Goal: Transaction & Acquisition: Purchase product/service

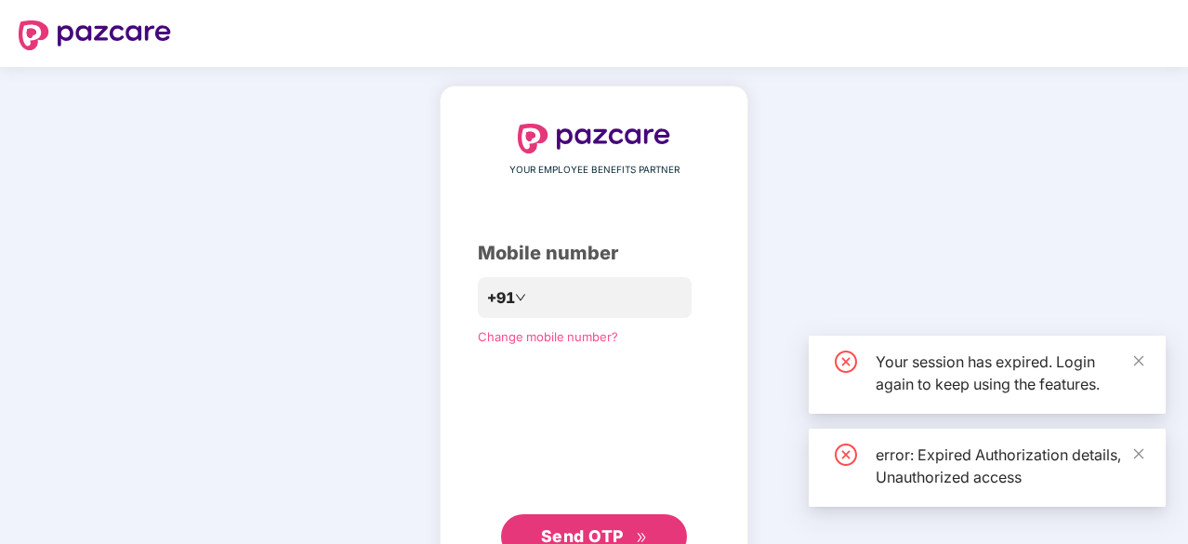
click at [277, 411] on div "YOUR EMPLOYEE BENEFITS PARTNER Mobile number +91 Change mobile number? Send OTP" at bounding box center [594, 341] width 1188 height 549
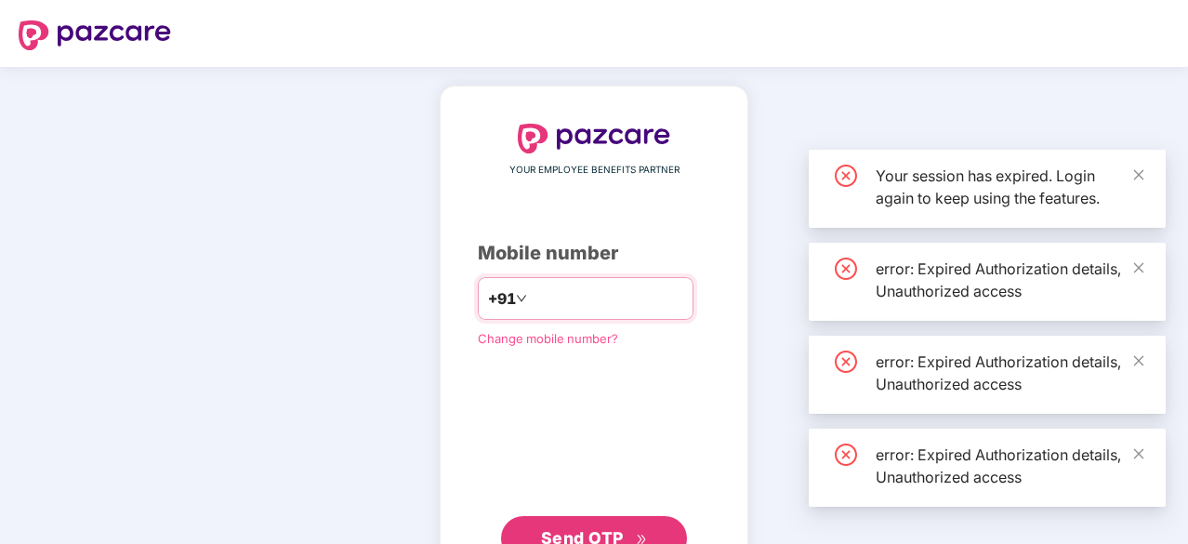
click at [558, 294] on input "number" at bounding box center [607, 299] width 152 height 30
type input "**********"
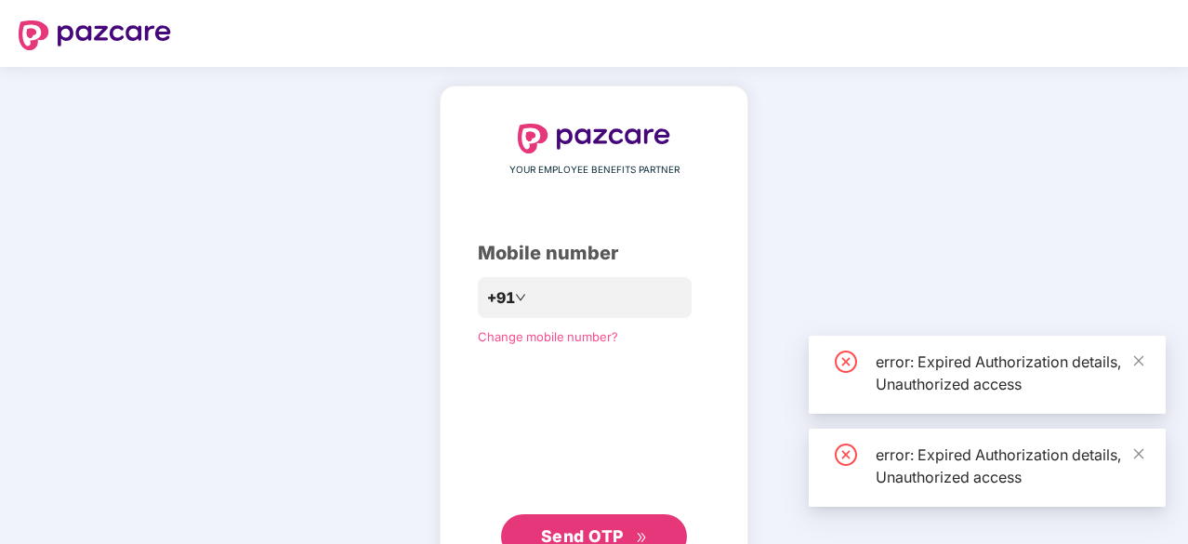
click at [559, 522] on button "Send OTP" at bounding box center [594, 536] width 186 height 45
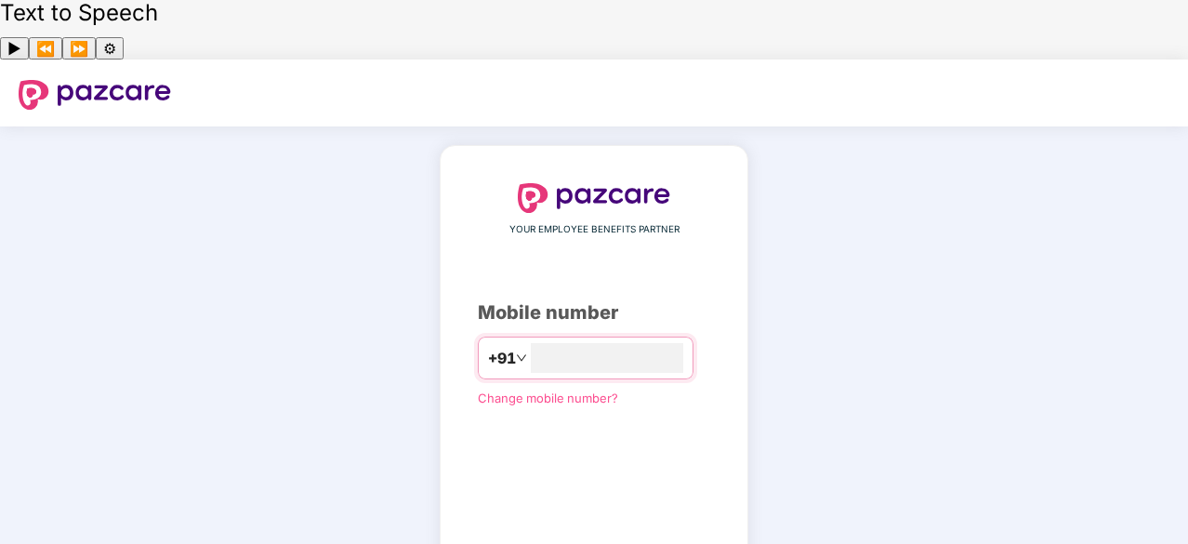
type input "**********"
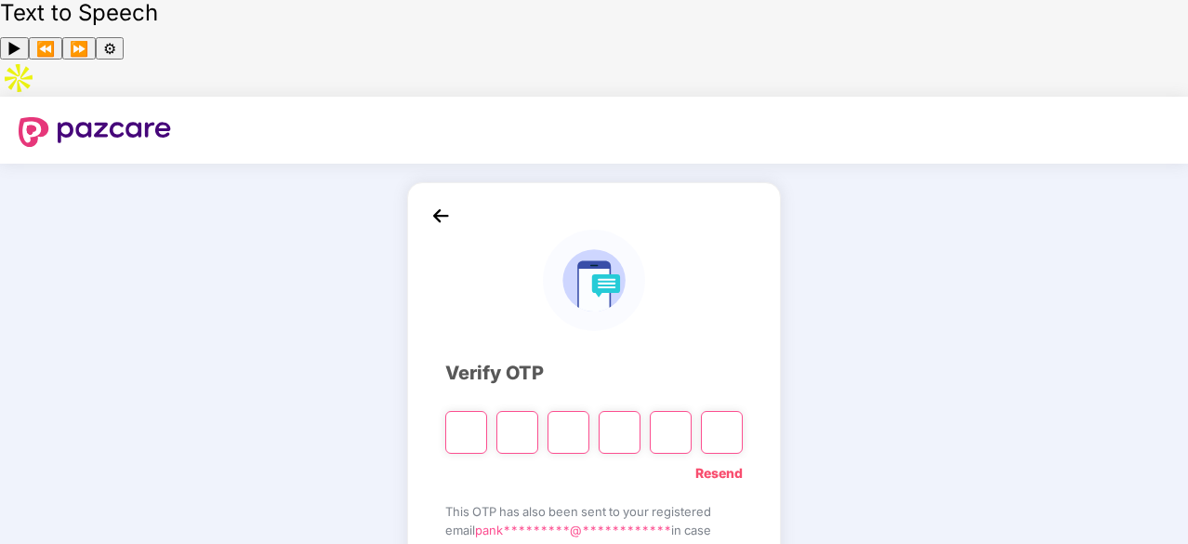
type input "*"
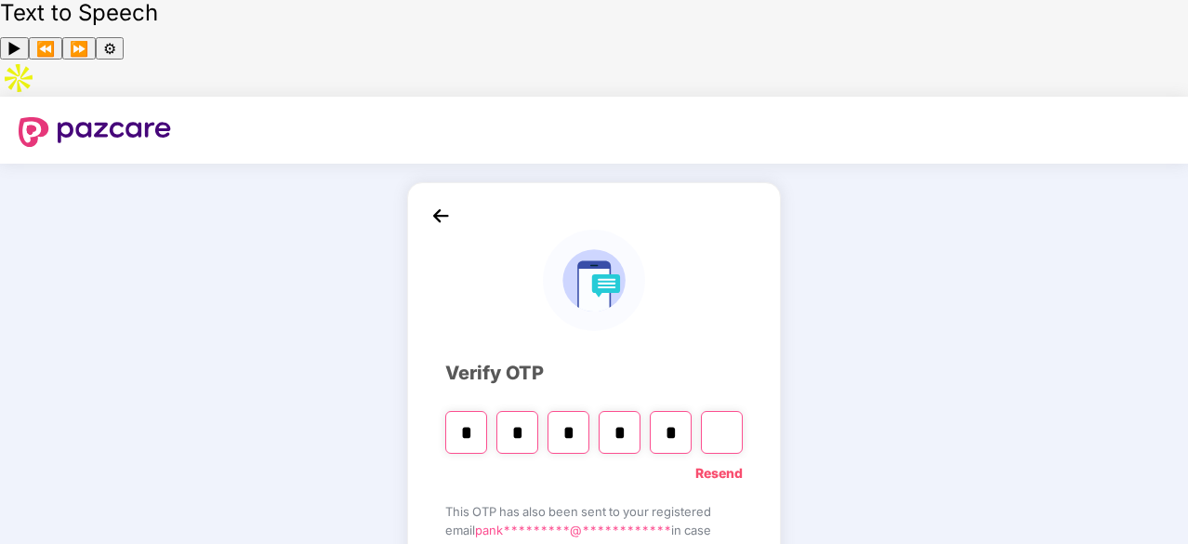
type input "*"
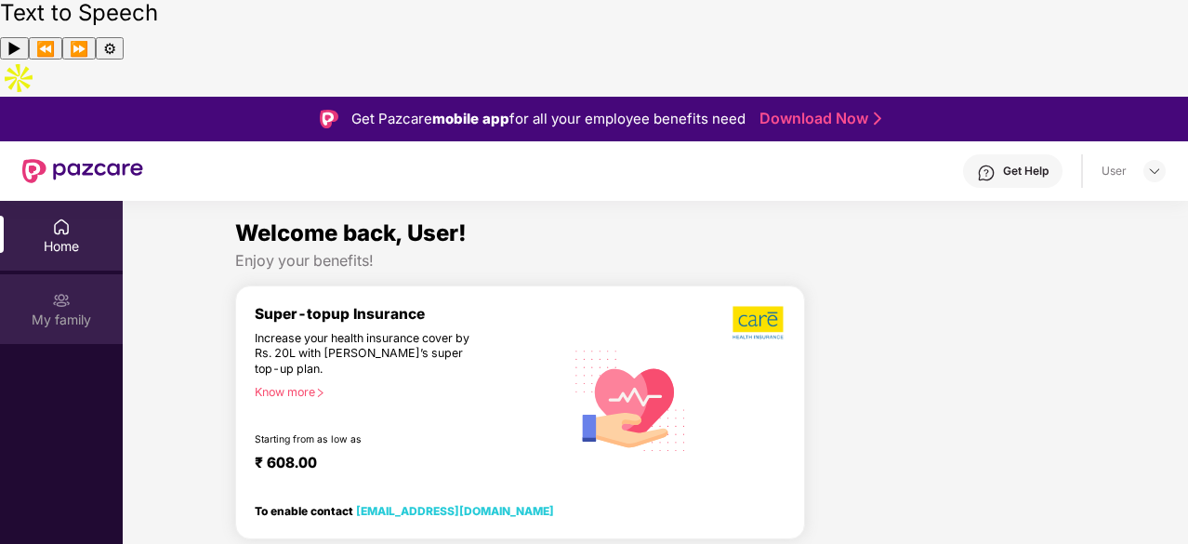
click at [82, 274] on div "My family" at bounding box center [61, 309] width 123 height 70
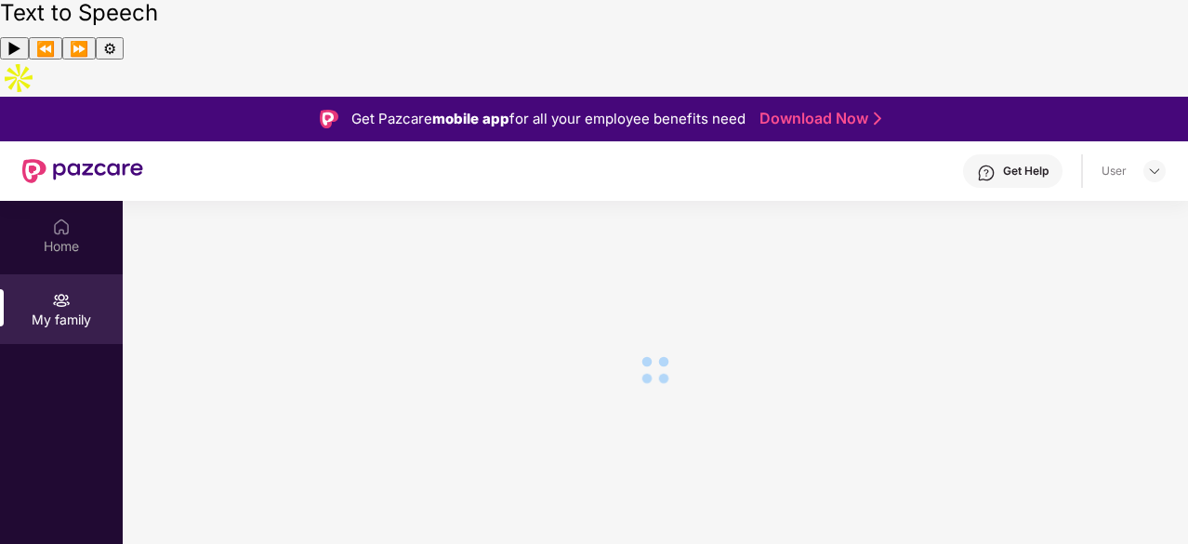
click at [59, 237] on div "Home" at bounding box center [61, 246] width 123 height 19
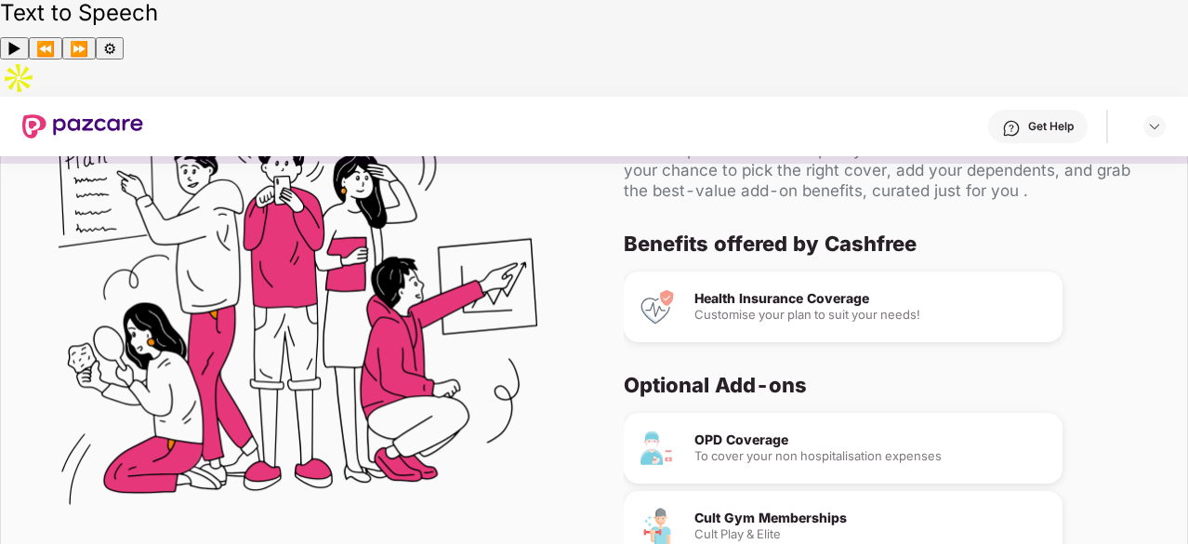
scroll to position [102, 0]
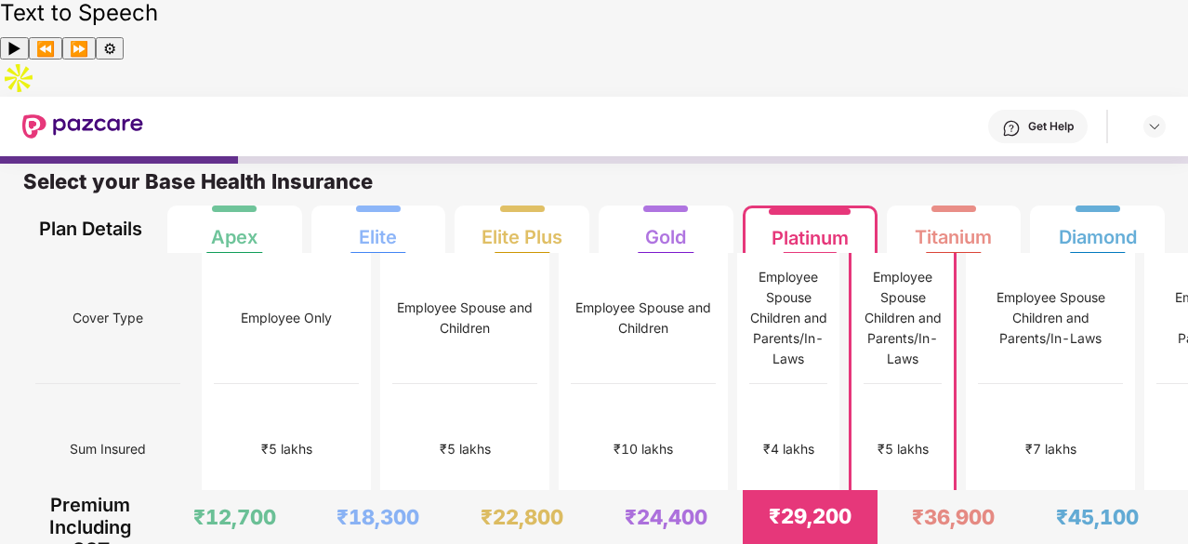
scroll to position [9, 0]
click at [750, 384] on div "₹4 lakhs" at bounding box center [789, 449] width 78 height 131
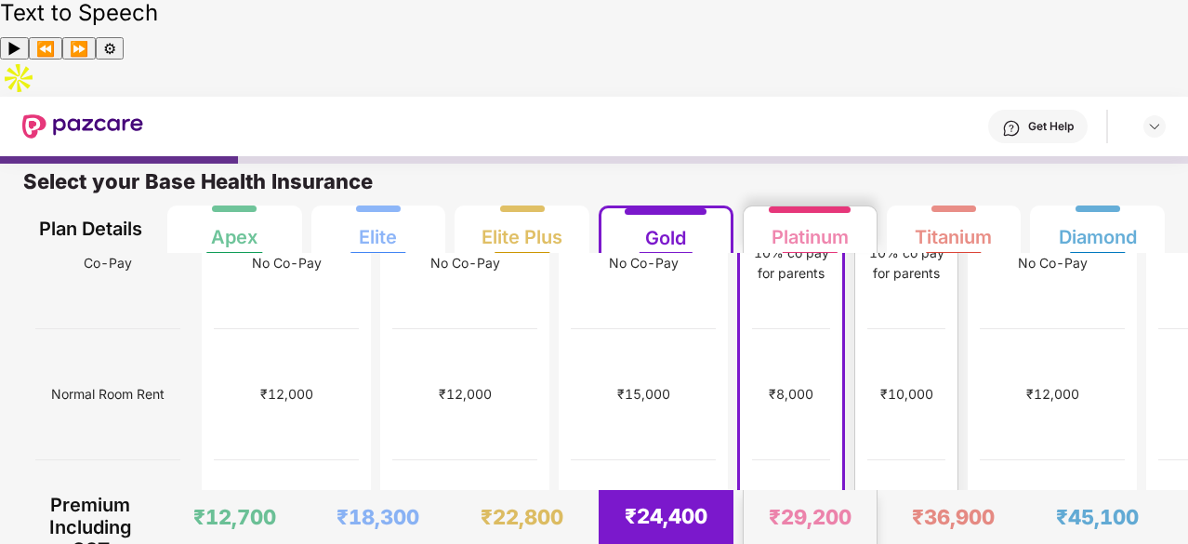
scroll to position [318, 0]
click at [813, 504] on div "₹29,200" at bounding box center [810, 517] width 83 height 26
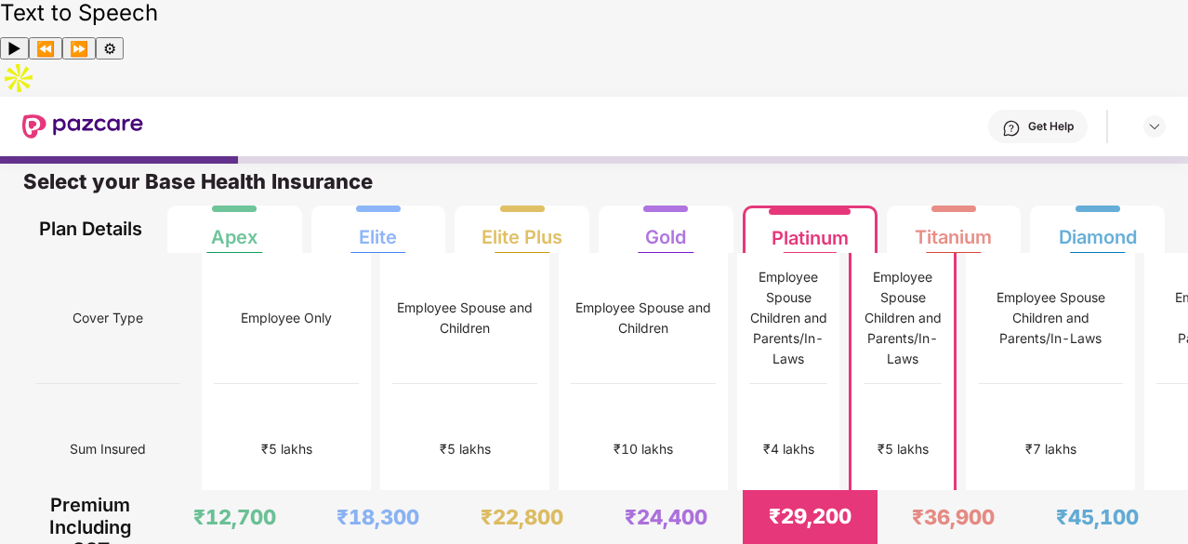
scroll to position [0, 0]
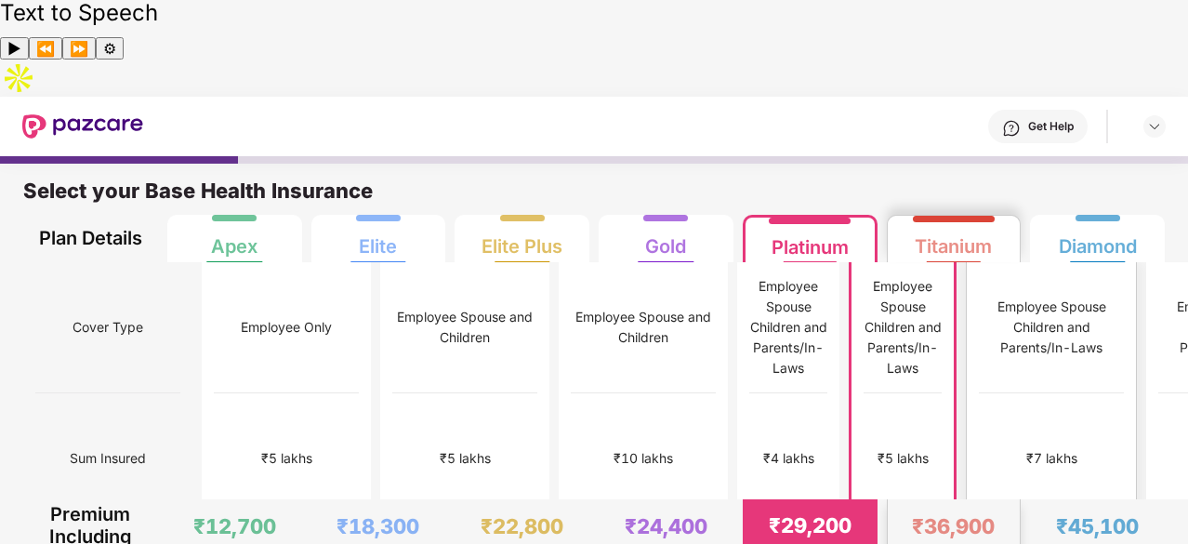
click at [1026, 448] on div "₹7 lakhs" at bounding box center [1051, 458] width 51 height 20
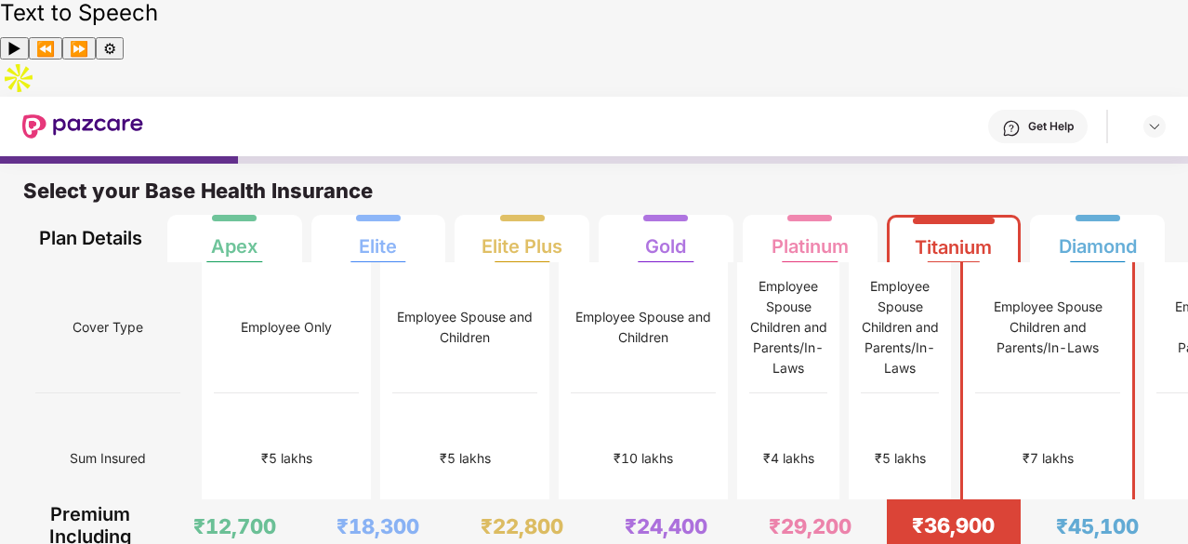
scroll to position [9, 0]
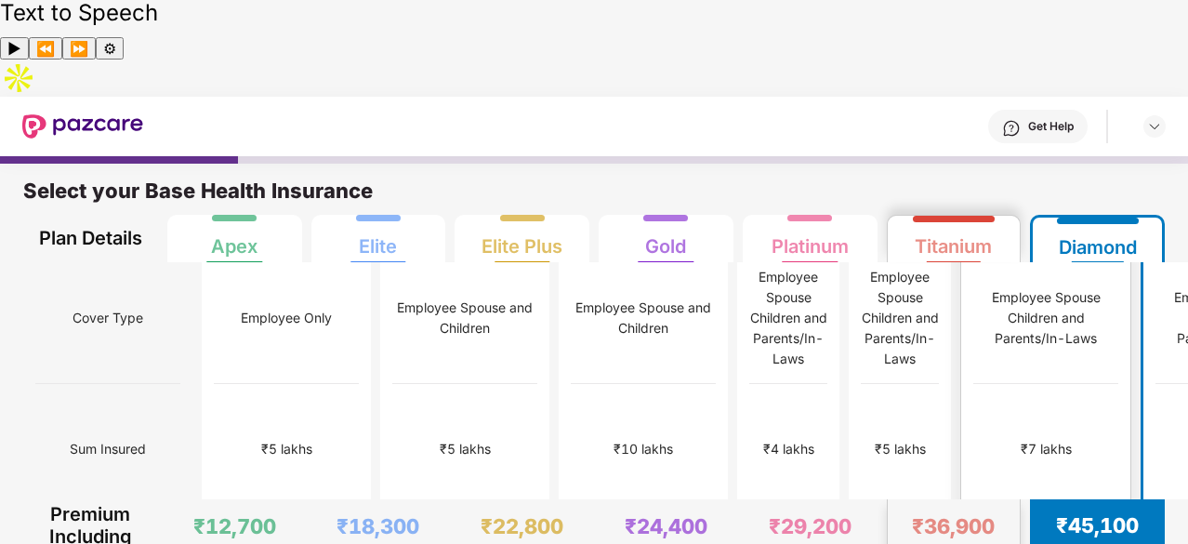
click at [976, 384] on div "₹7 lakhs" at bounding box center [1045, 449] width 145 height 131
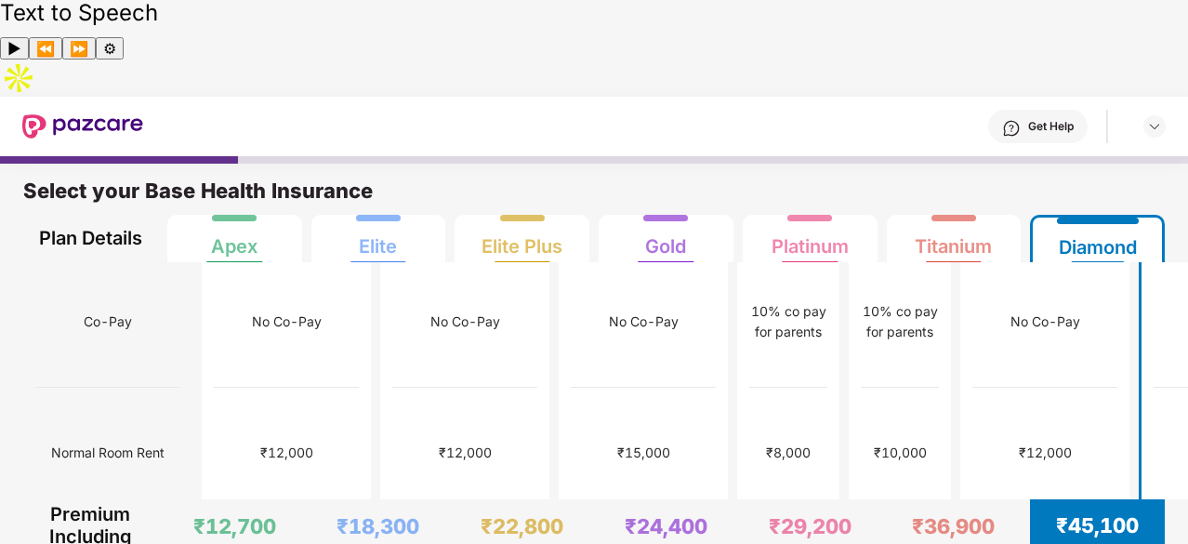
scroll to position [269, 0]
click at [973, 387] on div "₹12,000" at bounding box center [1045, 452] width 145 height 131
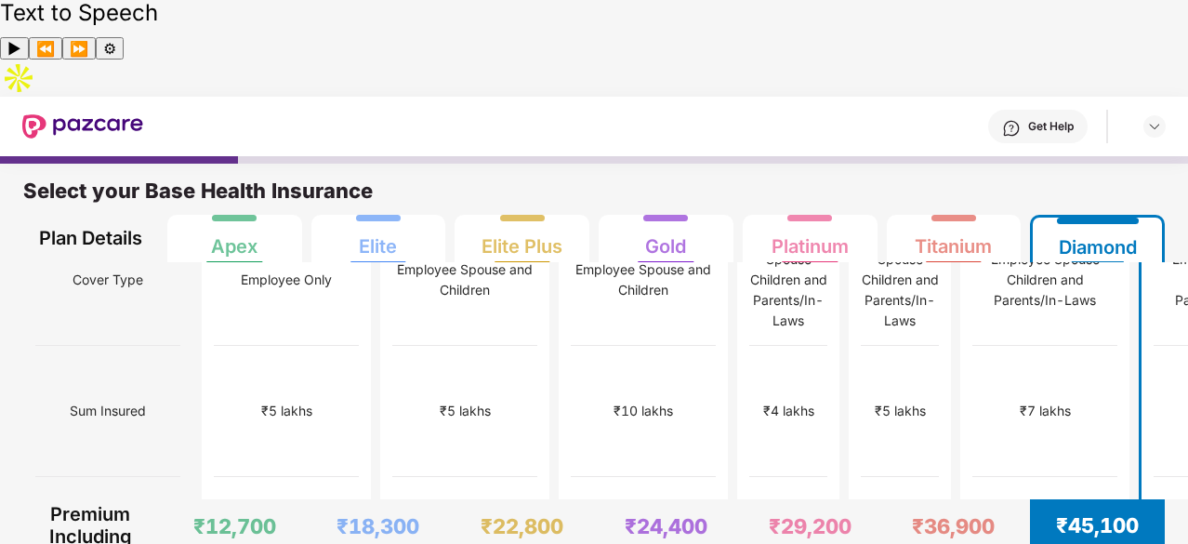
scroll to position [0, 0]
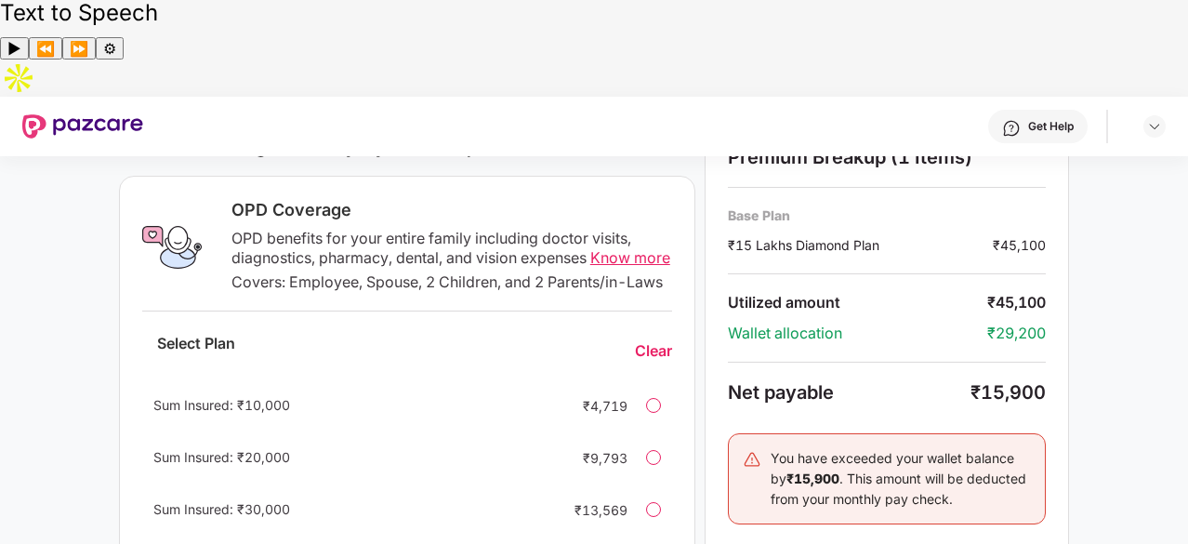
scroll to position [673, 0]
click at [590, 248] on span "Know more" at bounding box center [630, 257] width 80 height 19
click at [648, 383] on div "Sum Insured: ₹10,000 ₹4,719" at bounding box center [407, 405] width 530 height 45
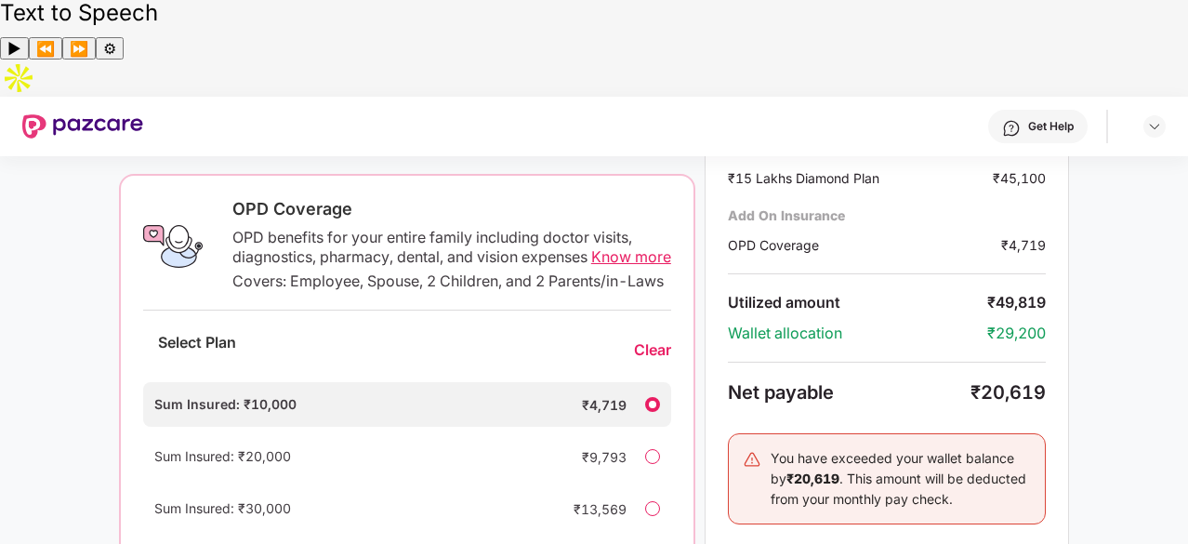
click at [648, 449] on div at bounding box center [652, 456] width 15 height 15
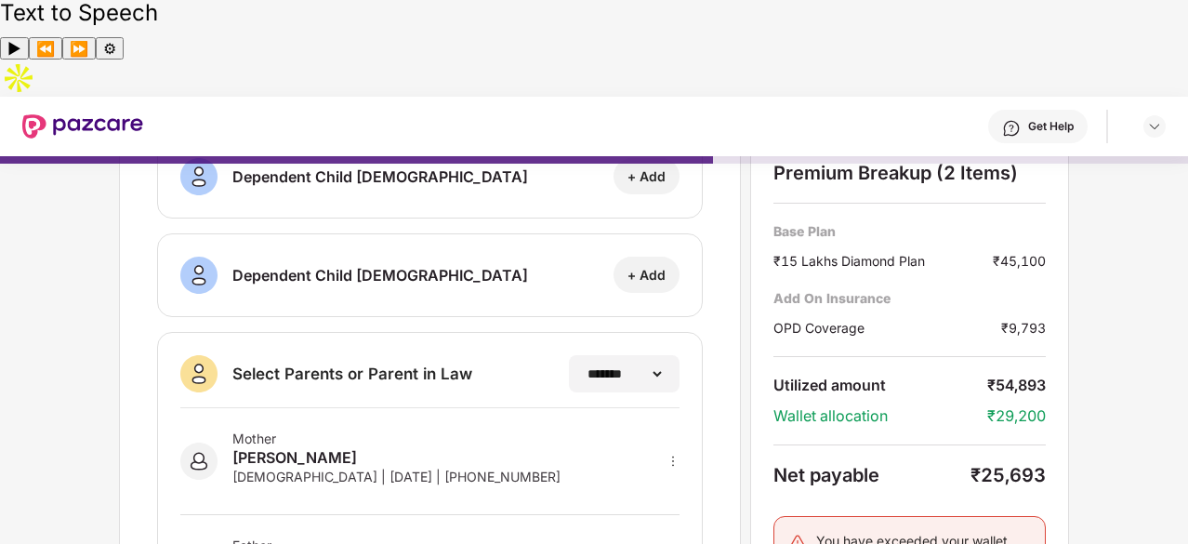
scroll to position [441, 0]
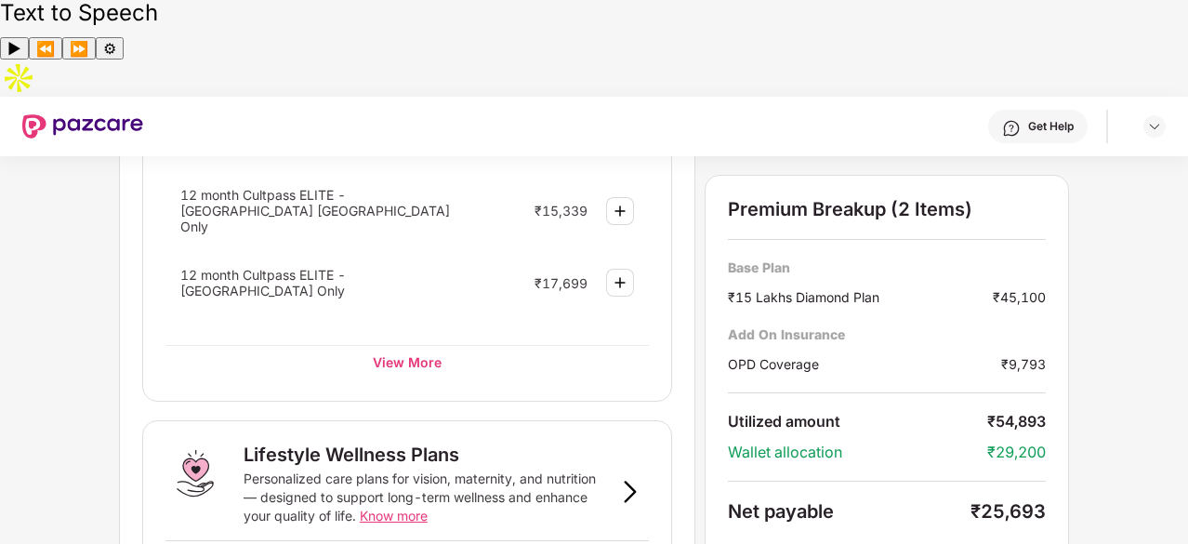
scroll to position [1026, 0]
click at [389, 344] on div "View More" at bounding box center [406, 360] width 483 height 33
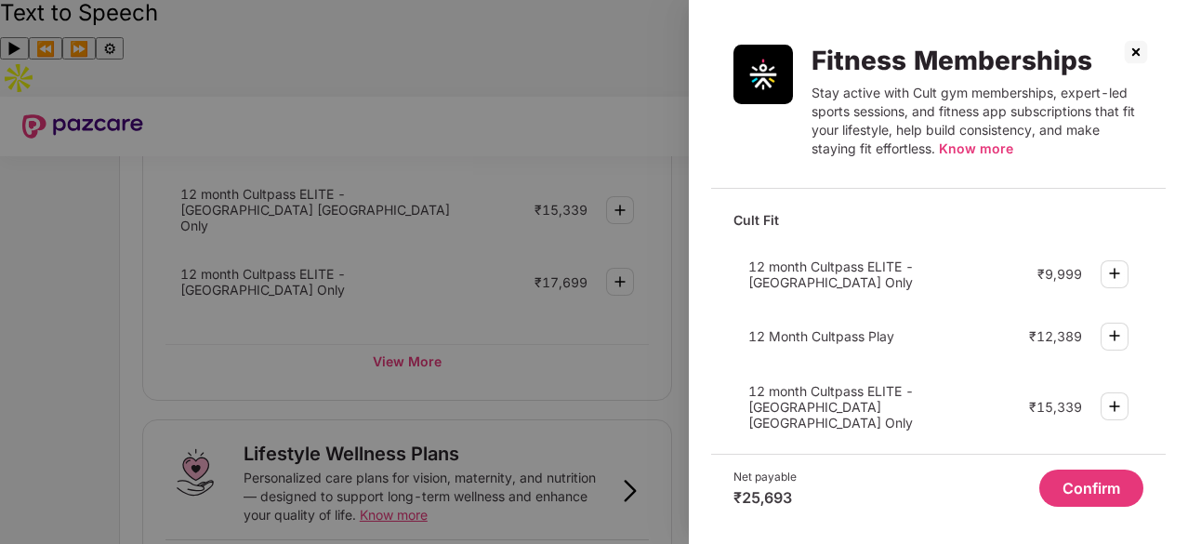
scroll to position [195, 0]
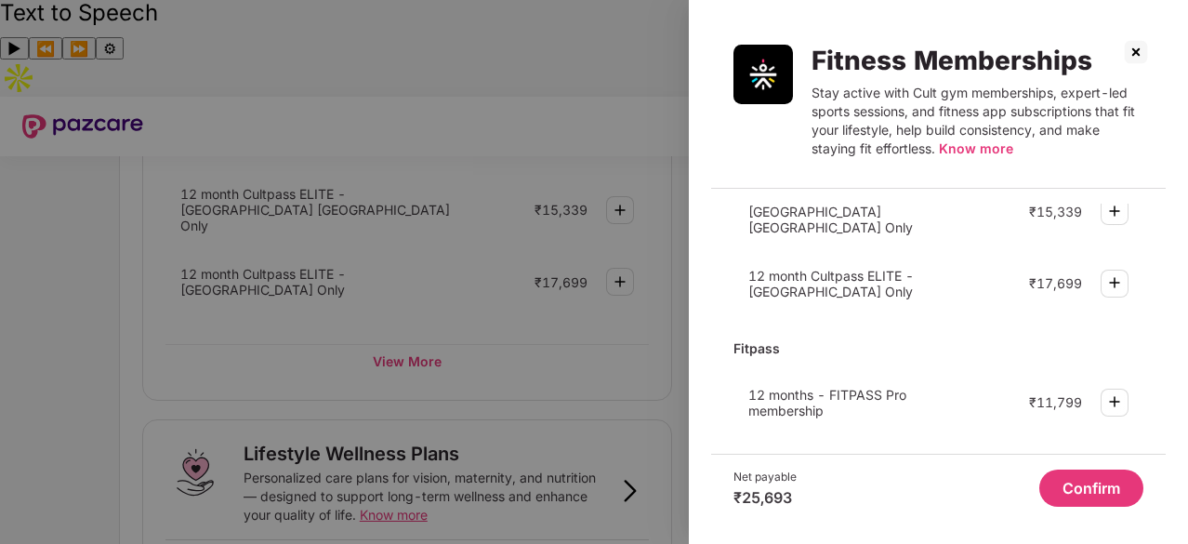
click at [1130, 57] on img at bounding box center [1136, 52] width 30 height 30
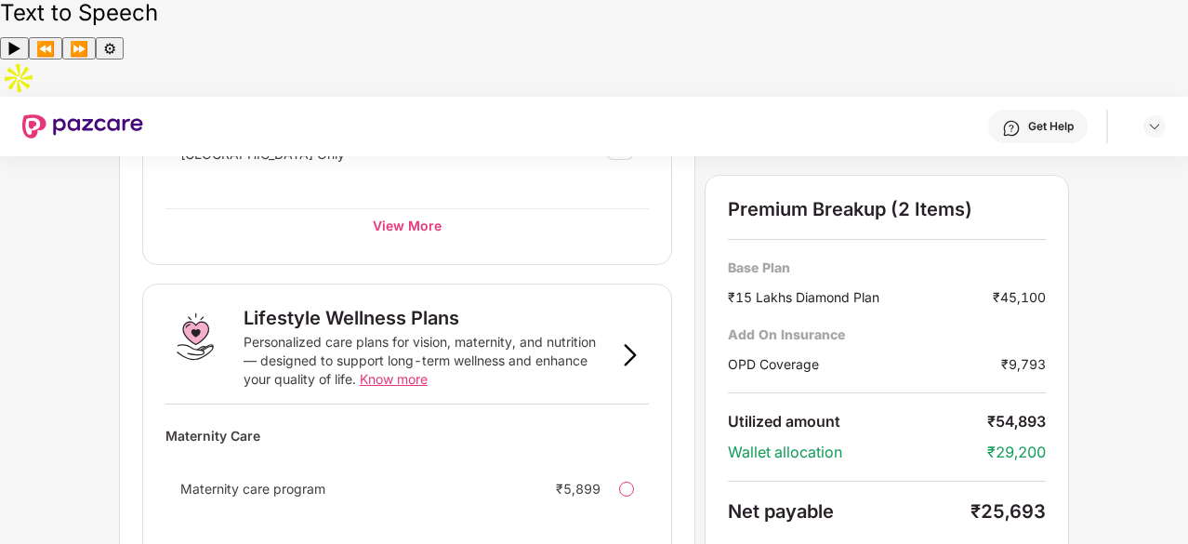
scroll to position [1319, 0]
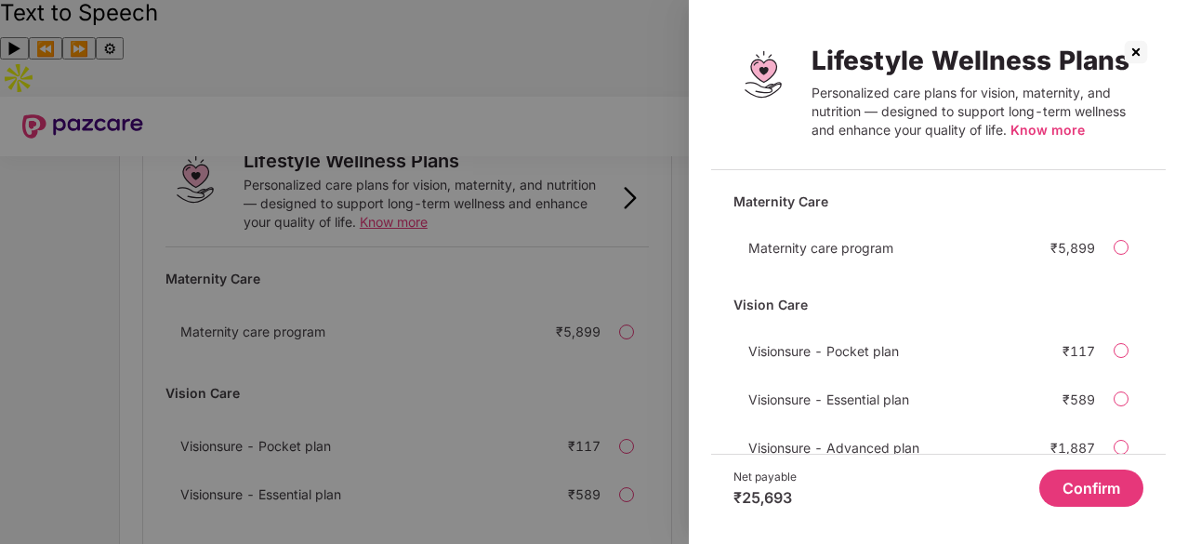
scroll to position [54, 0]
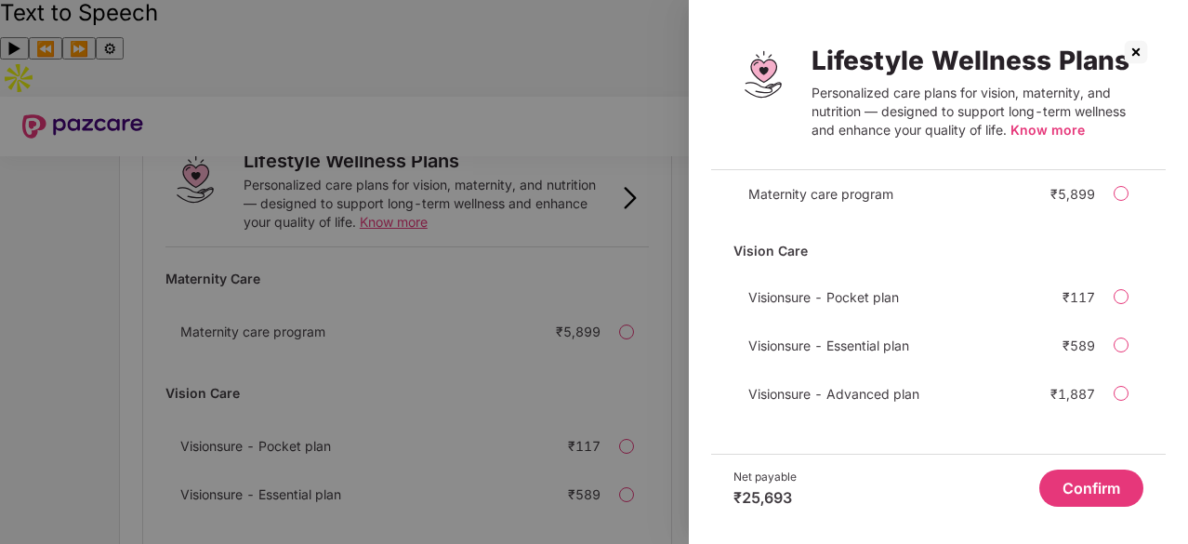
click at [1130, 305] on div "Visionsure - Pocket plan ₹117" at bounding box center [939, 296] width 410 height 37
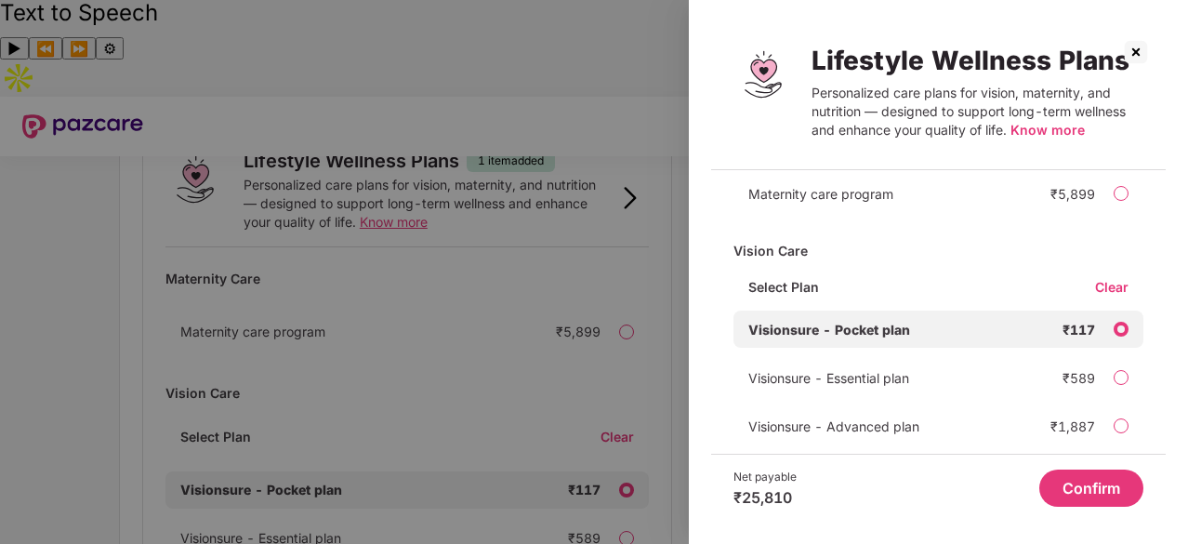
click at [1099, 482] on button "Confirm" at bounding box center [1091, 487] width 104 height 37
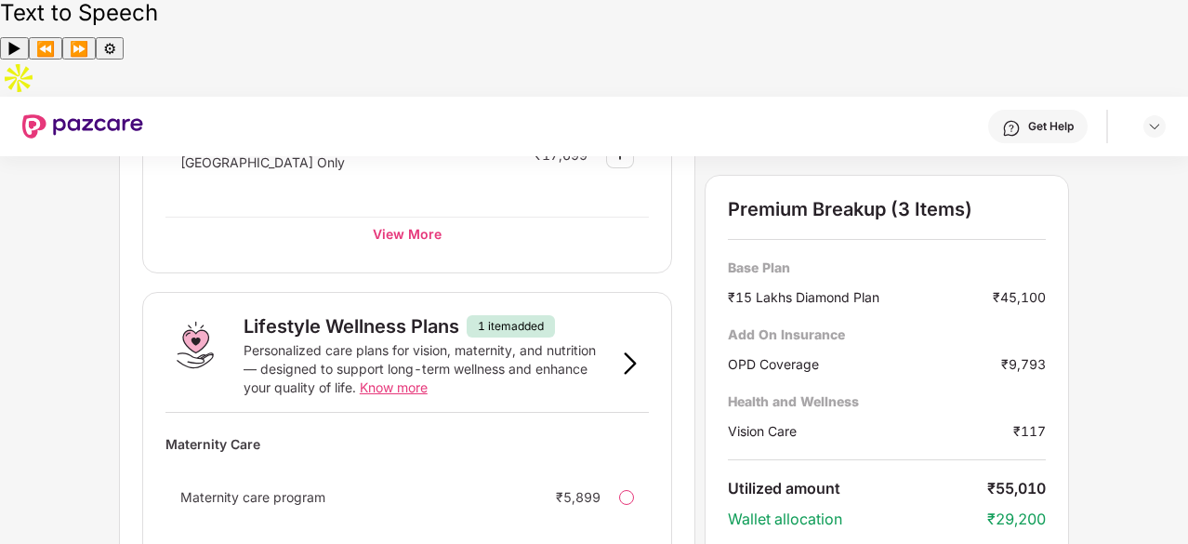
scroll to position [1155, 0]
click at [405, 378] on span "Know more" at bounding box center [394, 386] width 68 height 16
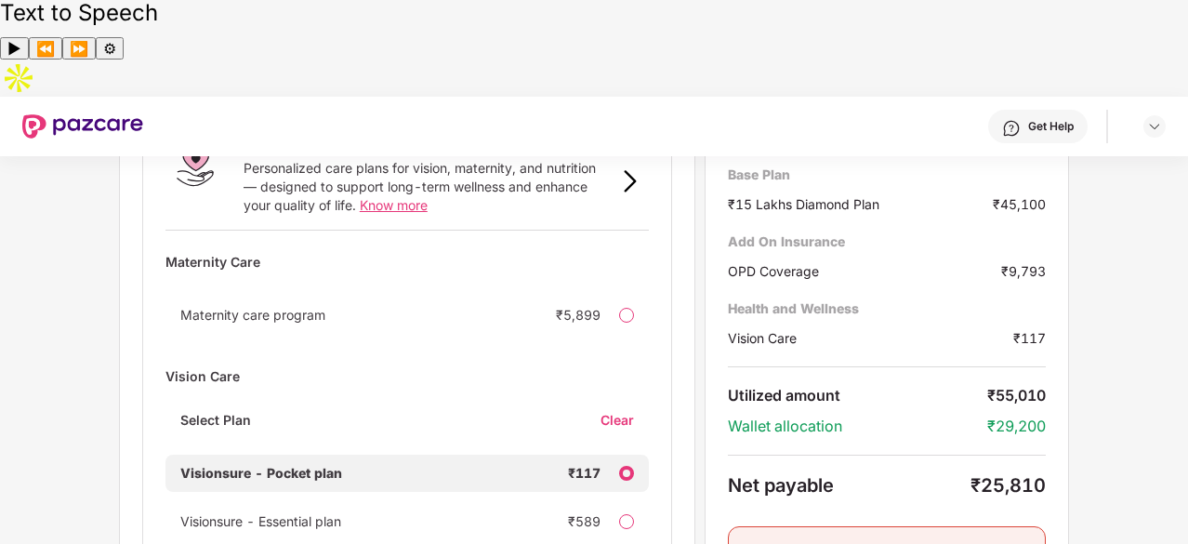
scroll to position [1351, 0]
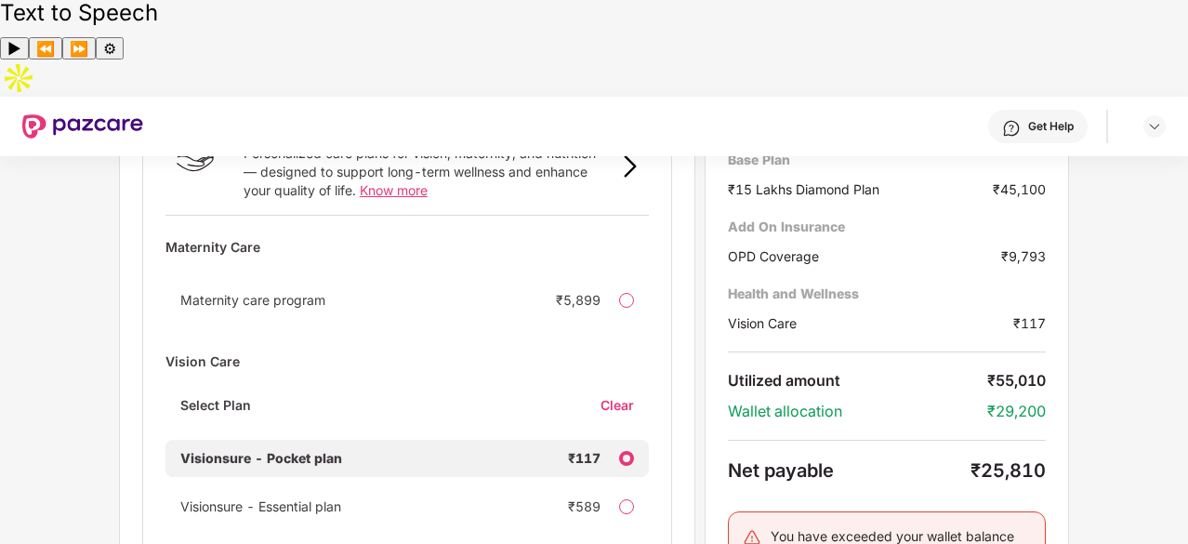
drag, startPoint x: 615, startPoint y: 276, endPoint x: 622, endPoint y: 268, distance: 10.6
click at [622, 396] on div "Select Plan Clear" at bounding box center [406, 412] width 483 height 33
click at [622, 396] on div "Clear" at bounding box center [625, 405] width 48 height 18
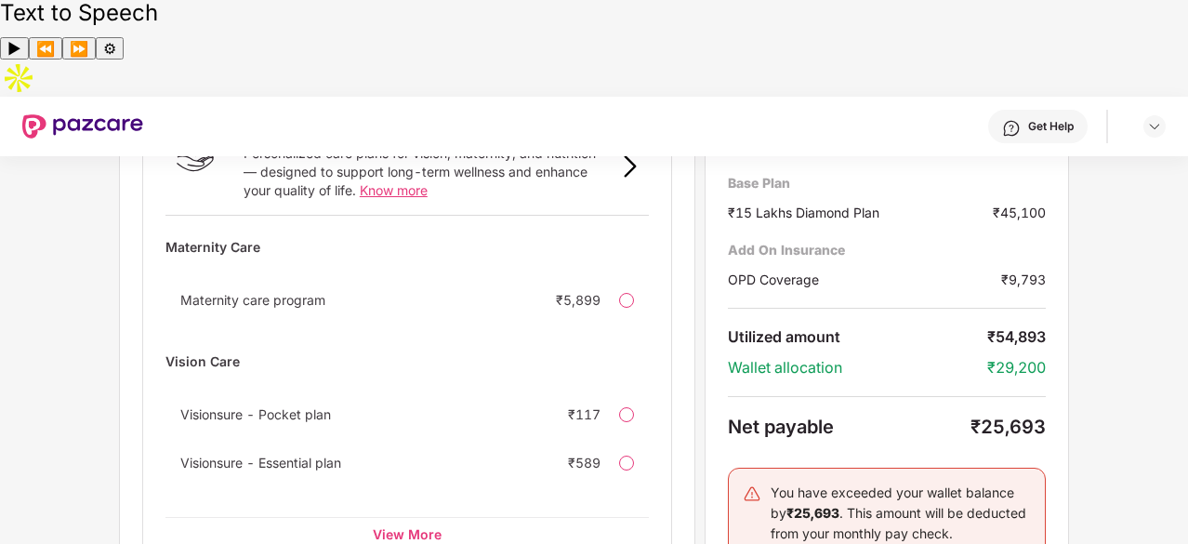
scroll to position [1319, 0]
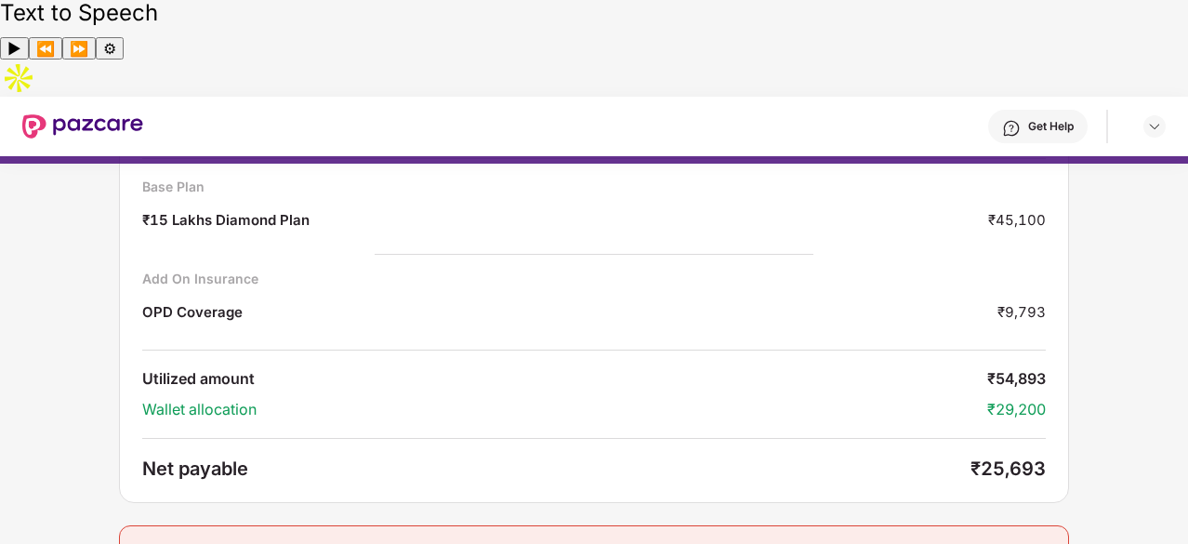
scroll to position [0, 0]
